Goal: Information Seeking & Learning: Find specific page/section

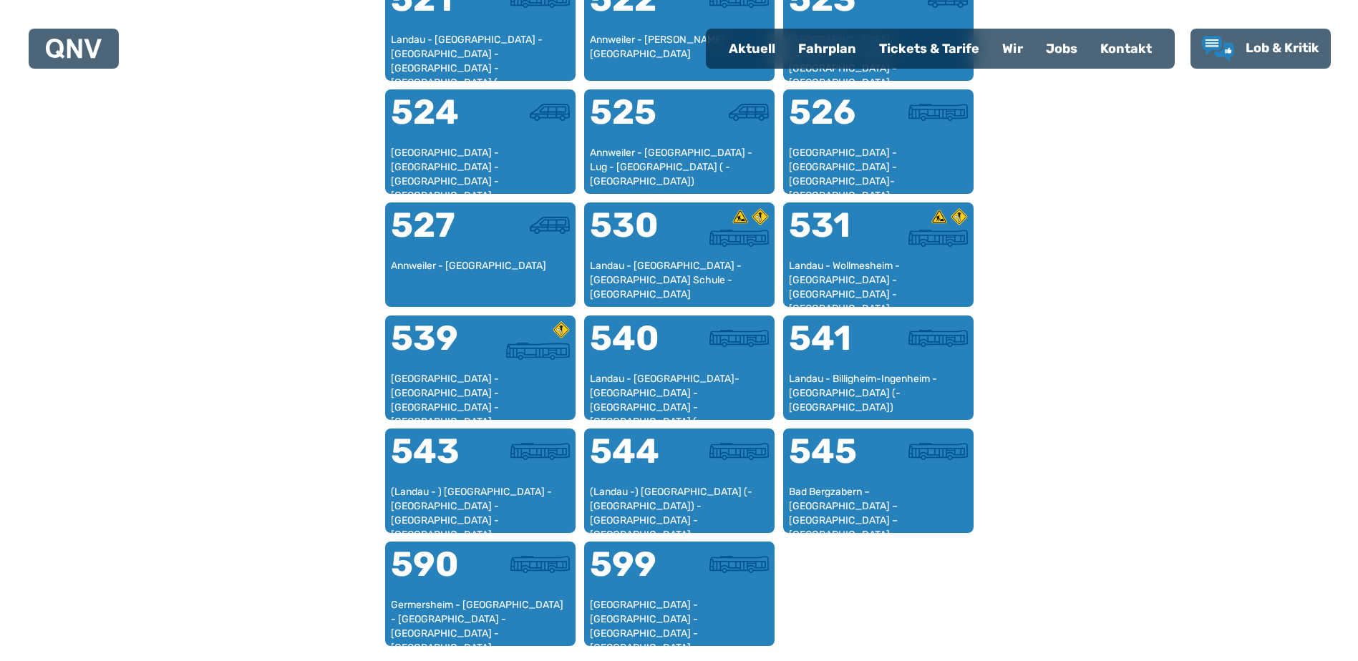
scroll to position [1157, 0]
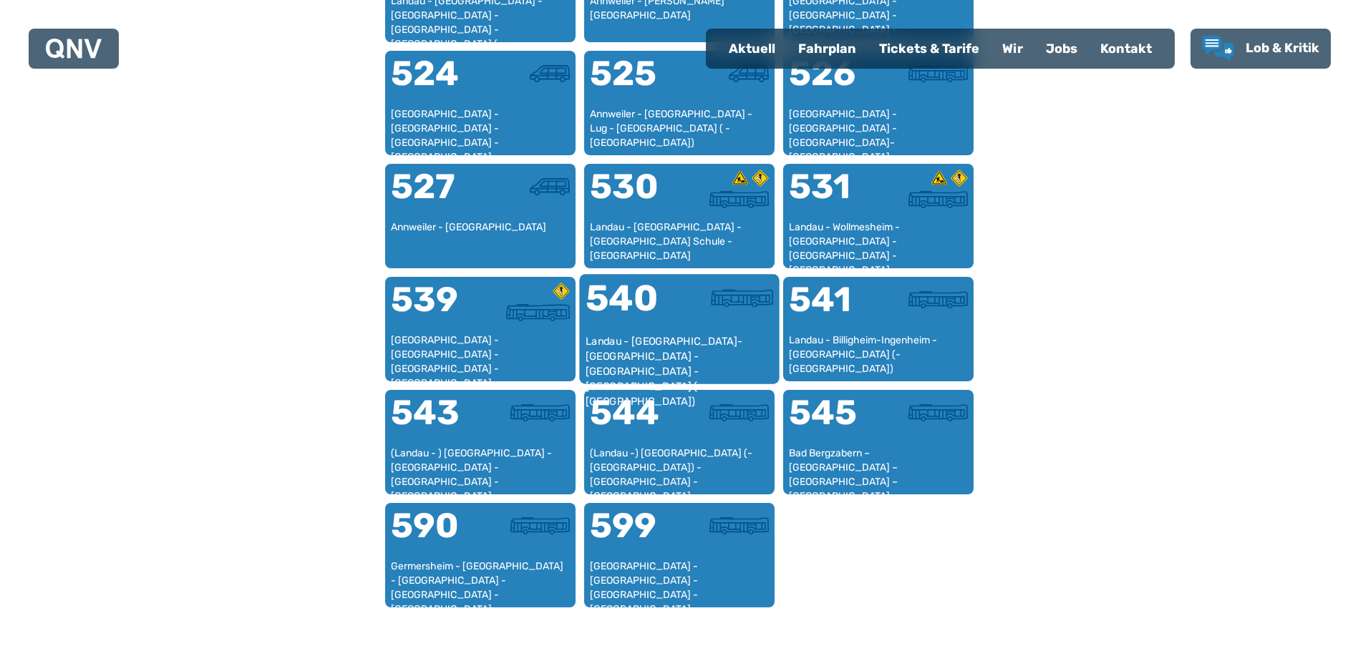
click at [665, 303] on div "540" at bounding box center [632, 308] width 94 height 54
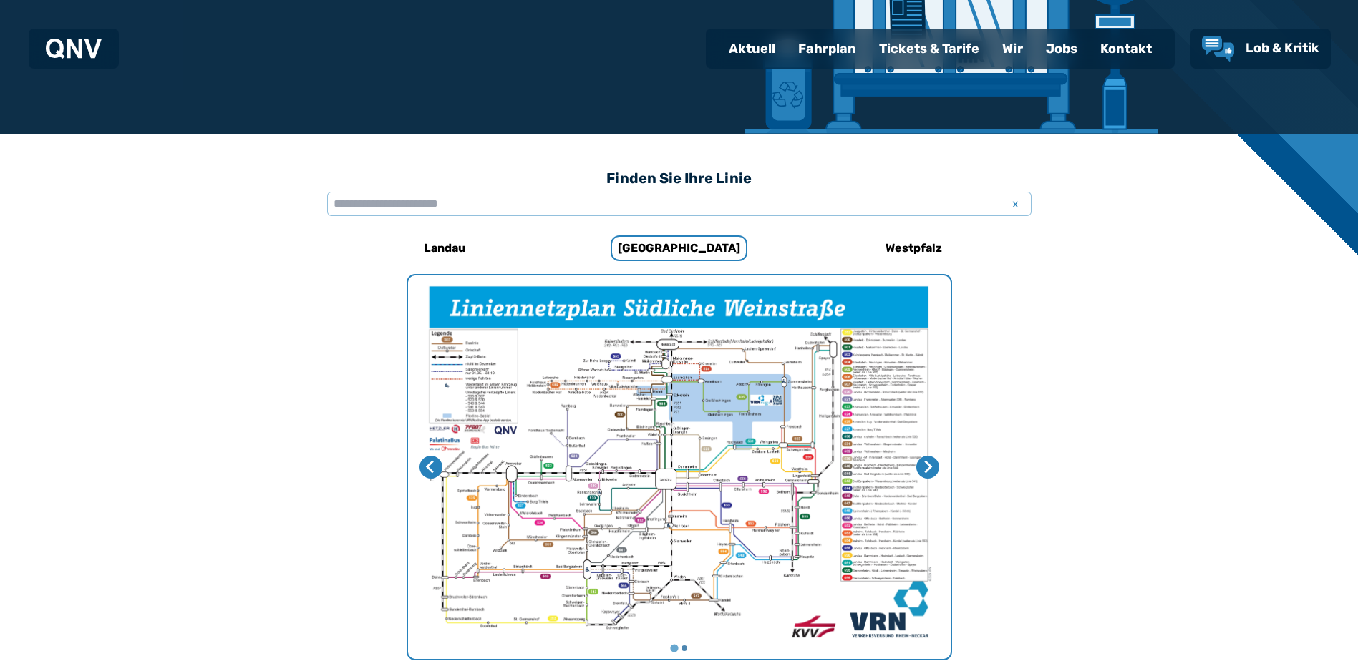
scroll to position [228, 0]
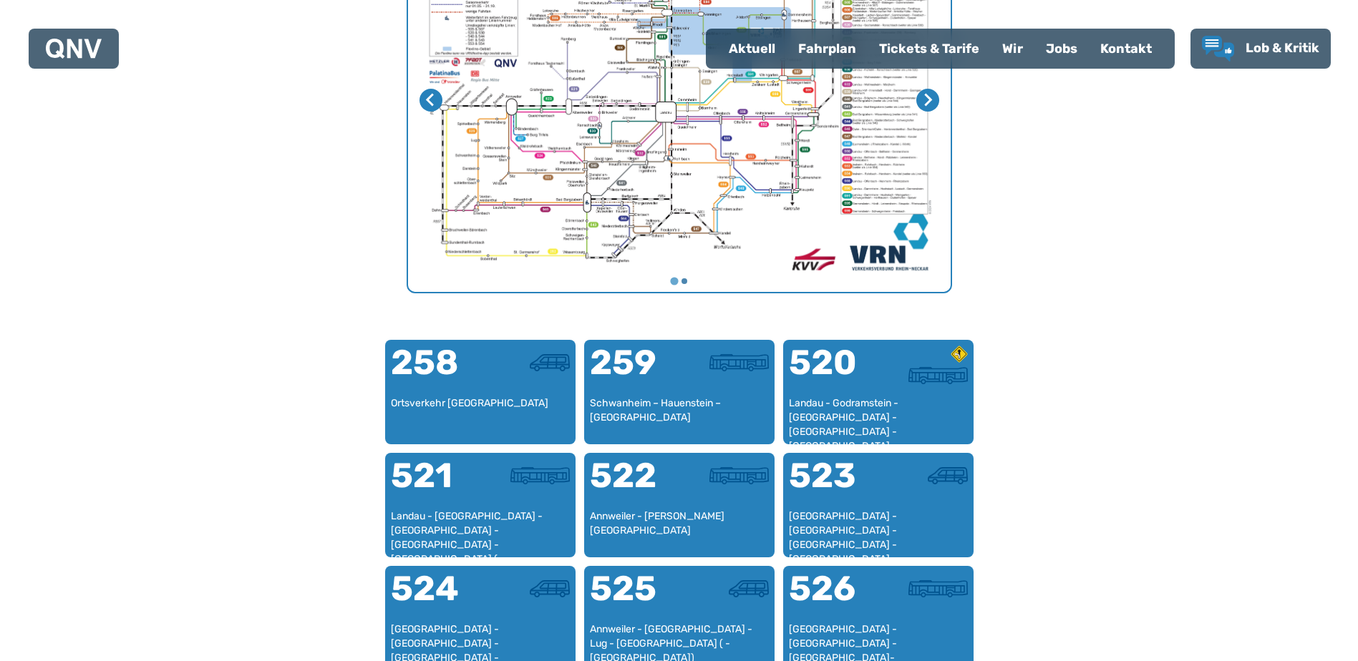
scroll to position [471, 0]
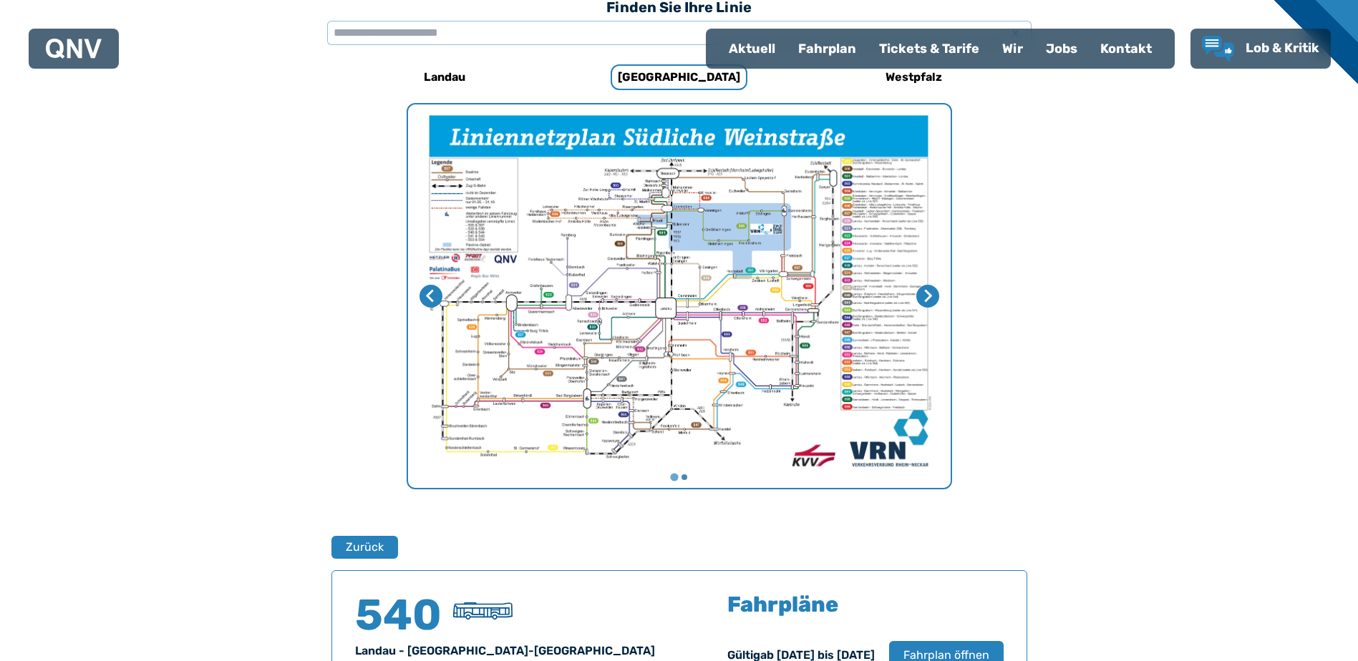
scroll to position [442, 0]
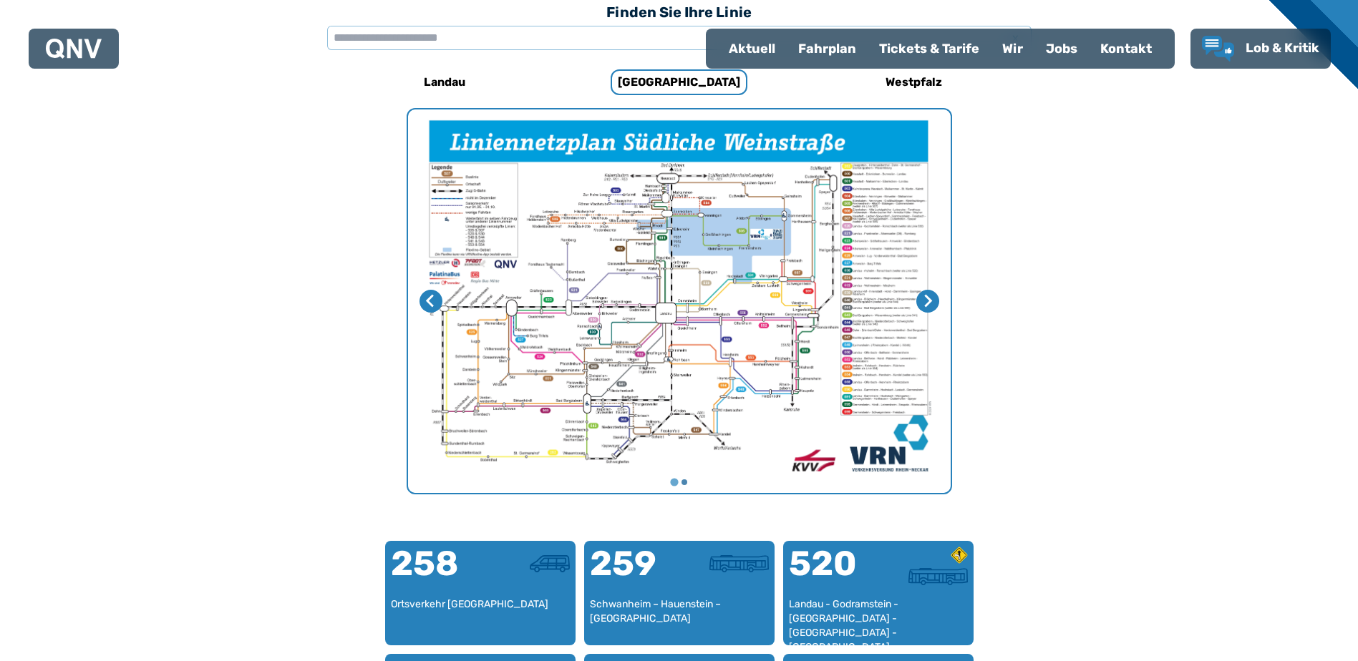
scroll to position [441, 0]
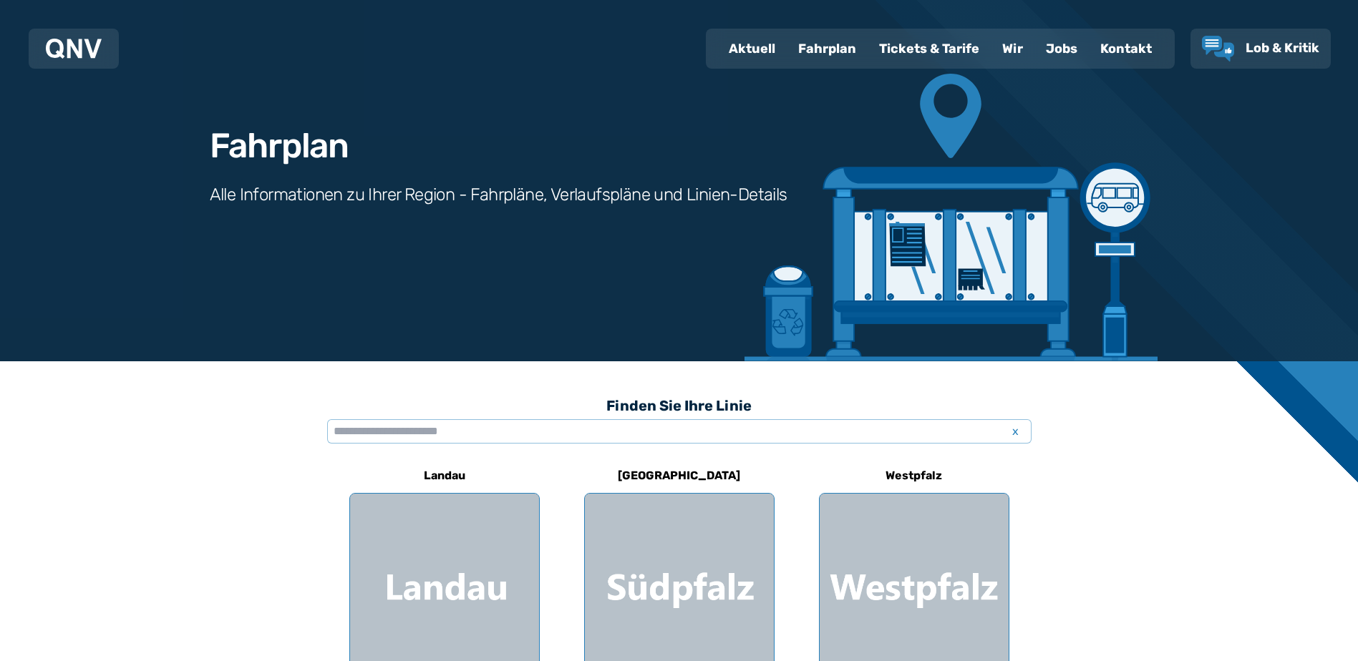
scroll to position [72, 0]
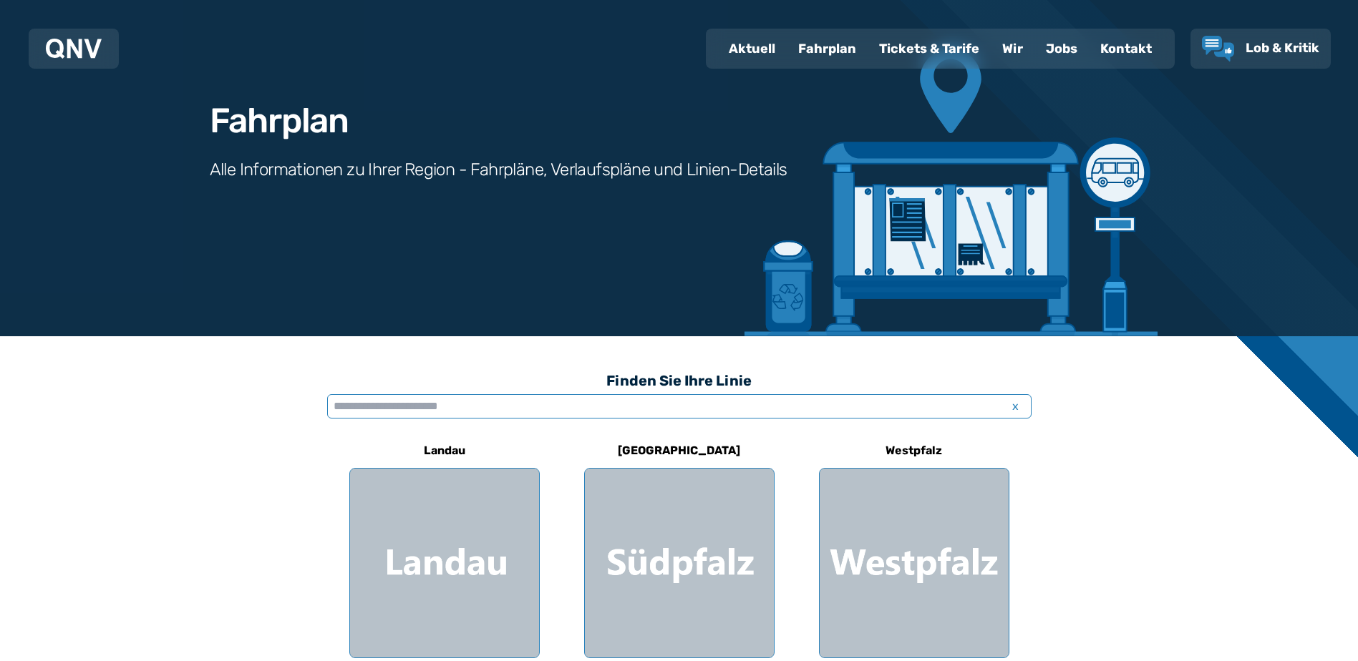
click at [331, 407] on input "text" at bounding box center [679, 406] width 704 height 24
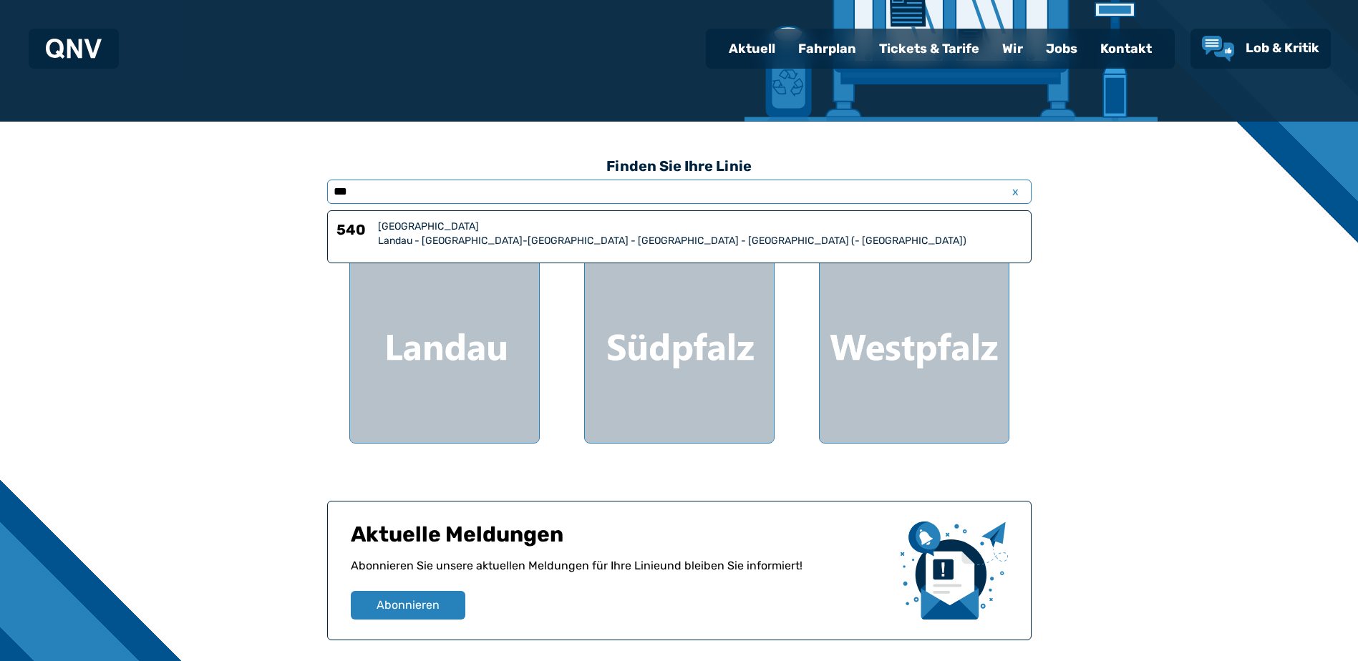
scroll to position [215, 0]
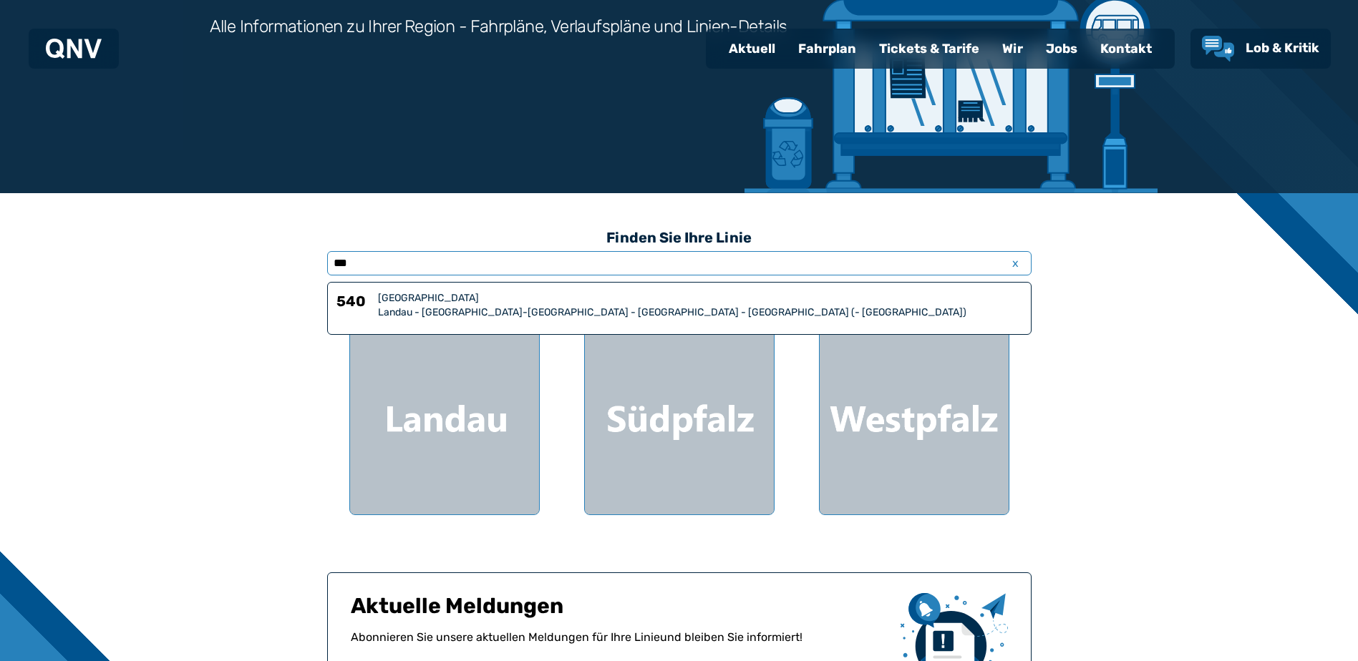
drag, startPoint x: 332, startPoint y: 262, endPoint x: 361, endPoint y: 264, distance: 28.7
click at [361, 264] on input "***" at bounding box center [679, 263] width 704 height 24
type input "***"
click at [304, 343] on div "Finden Sie Ihre Linie *** x 541 Südpfalz Landau - Billigheim-Ingenheim - Bad Be…" at bounding box center [679, 467] width 1358 height 548
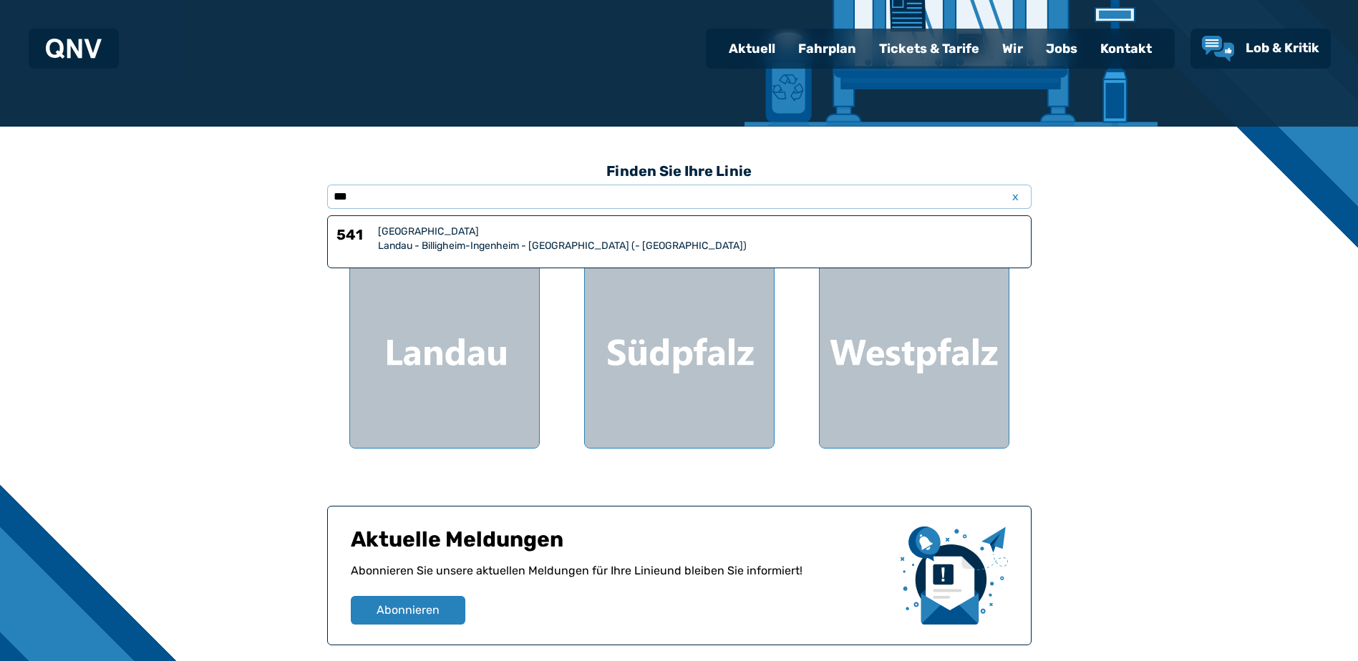
scroll to position [260, 0]
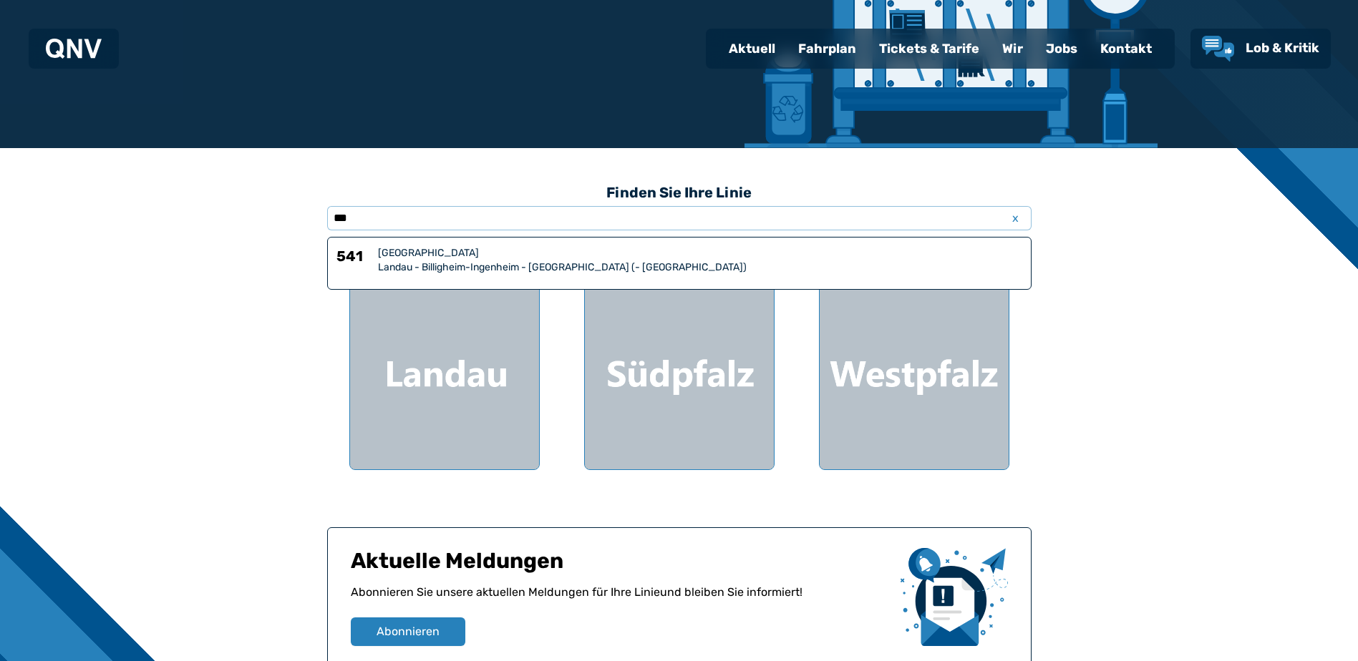
click at [341, 254] on h6 "541" at bounding box center [354, 260] width 36 height 29
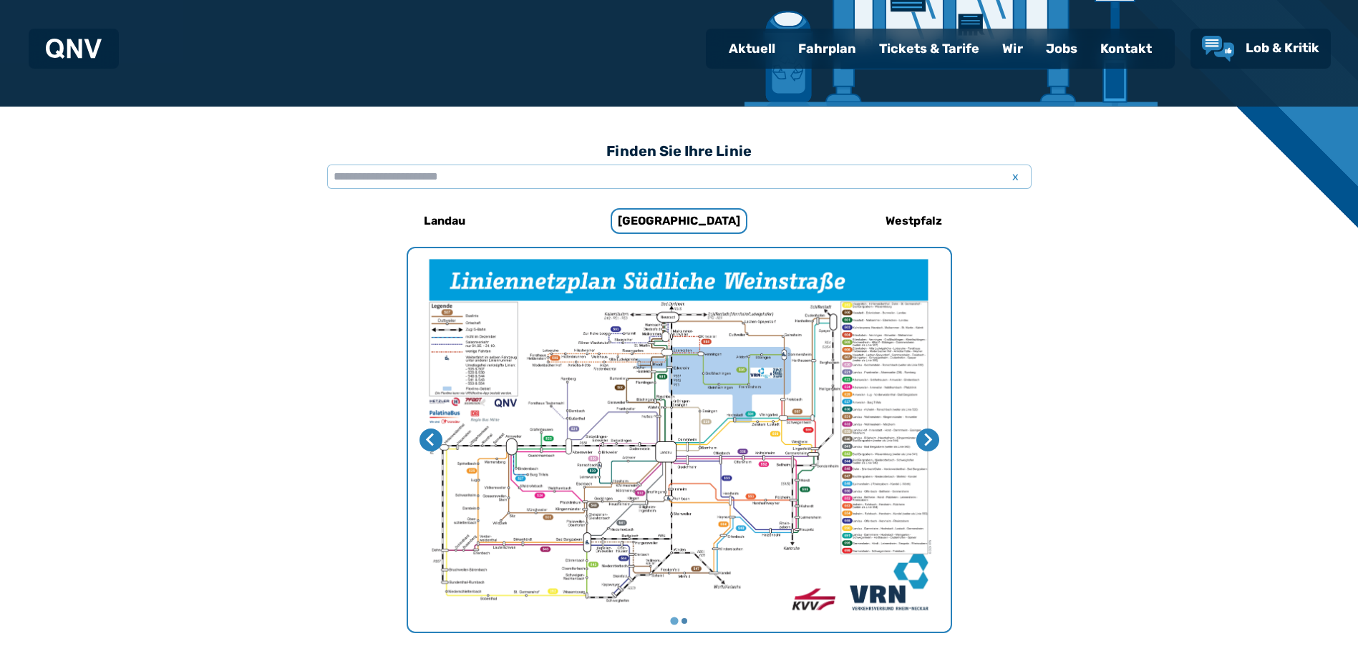
scroll to position [299, 0]
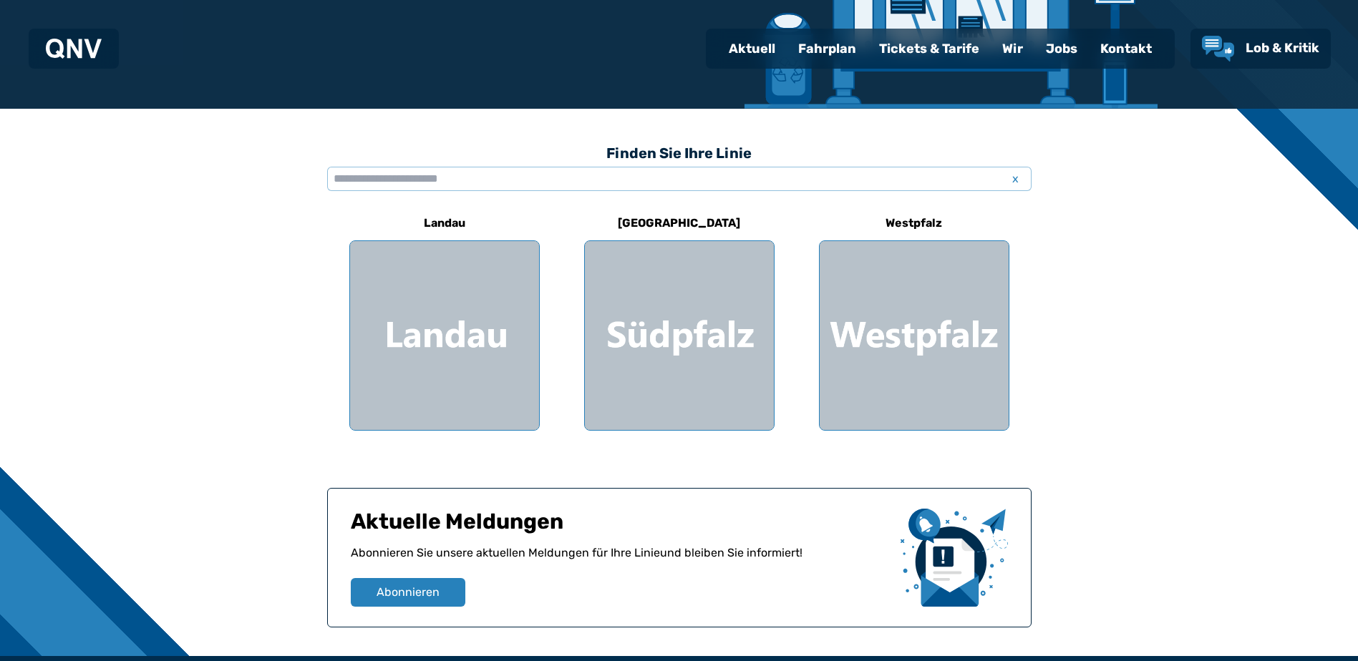
scroll to position [260, 0]
